Goal: Navigation & Orientation: Find specific page/section

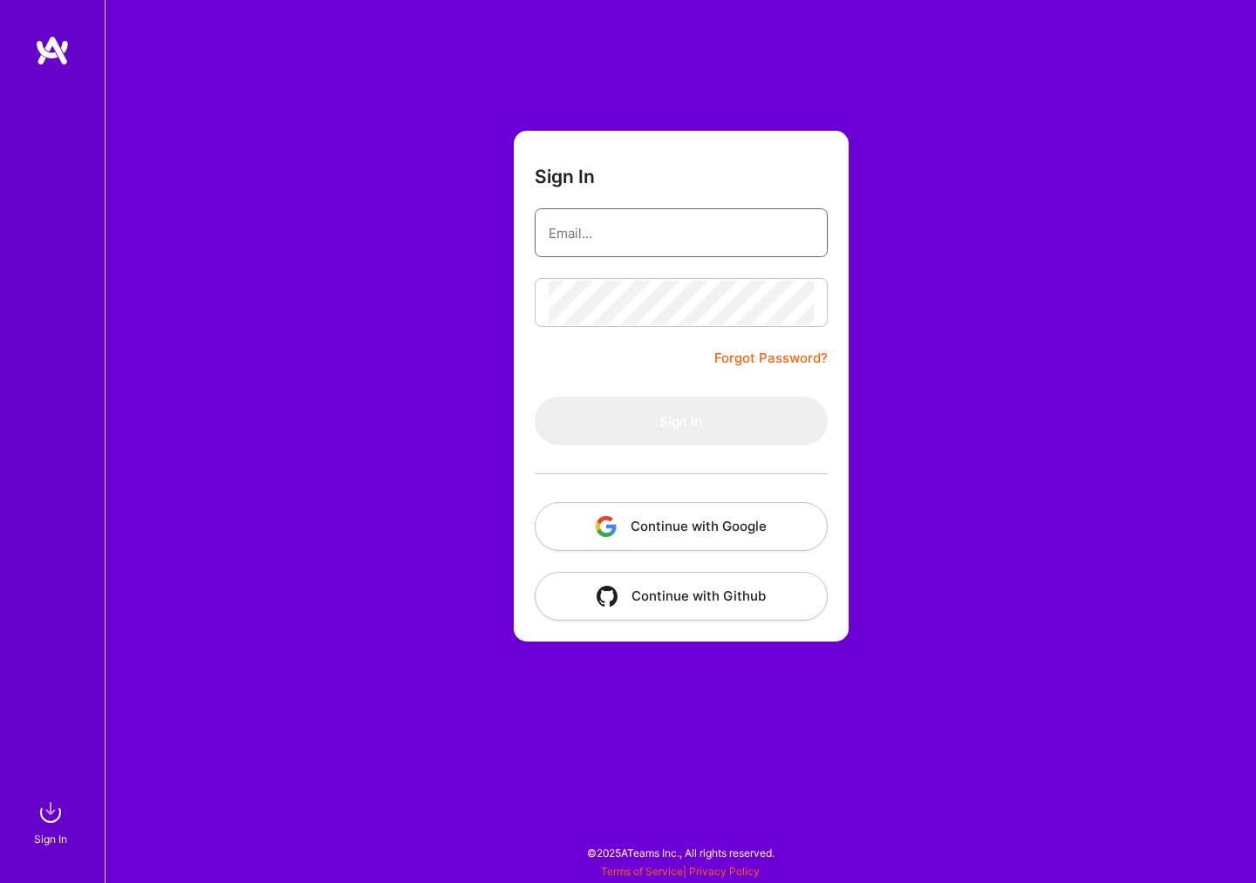
type input "[PERSON_NAME][EMAIL_ADDRESS][DOMAIN_NAME]"
drag, startPoint x: 0, startPoint y: 0, endPoint x: 748, endPoint y: 529, distance: 916.5
click at [748, 529] on button "Continue with Google" at bounding box center [681, 526] width 293 height 49
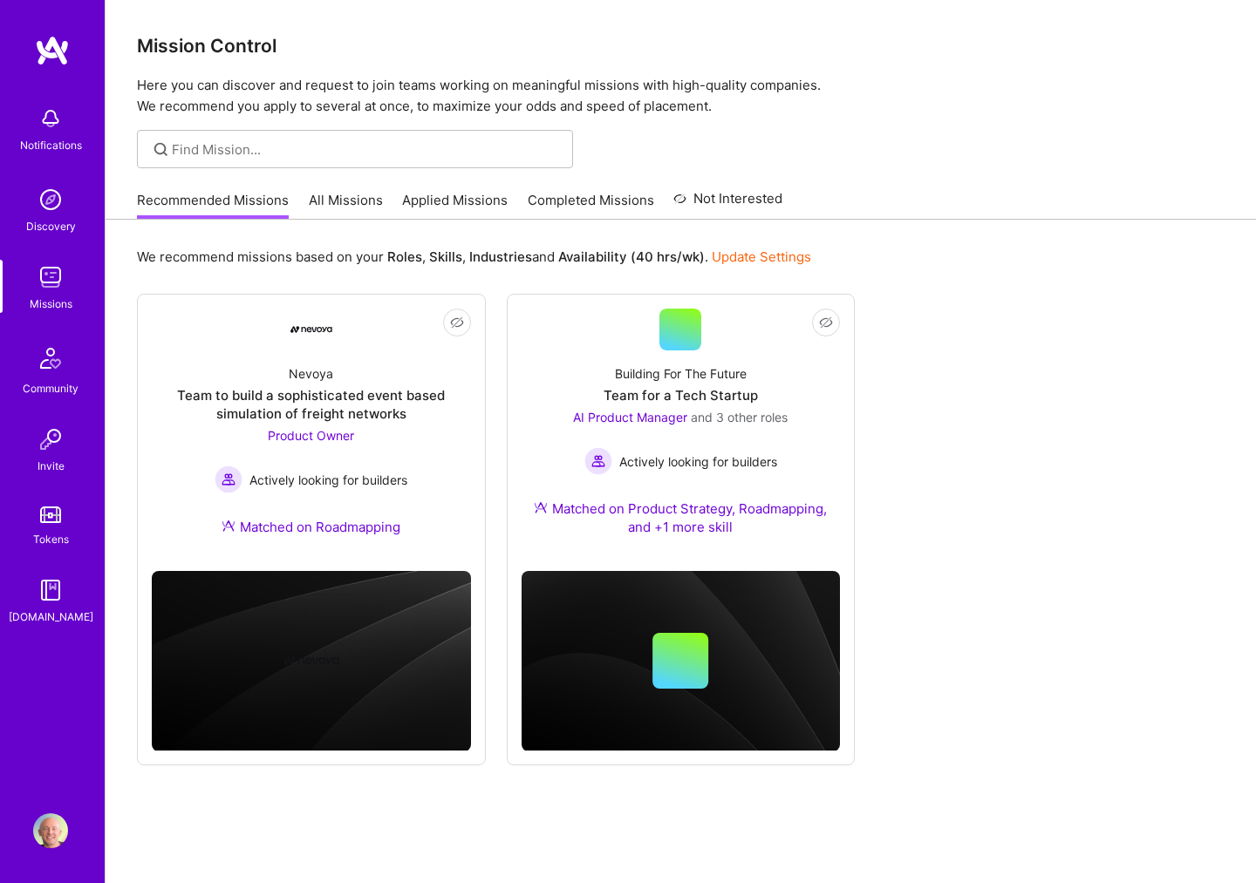
click at [346, 198] on link "All Missions" at bounding box center [346, 205] width 74 height 29
